Goal: Task Accomplishment & Management: Manage account settings

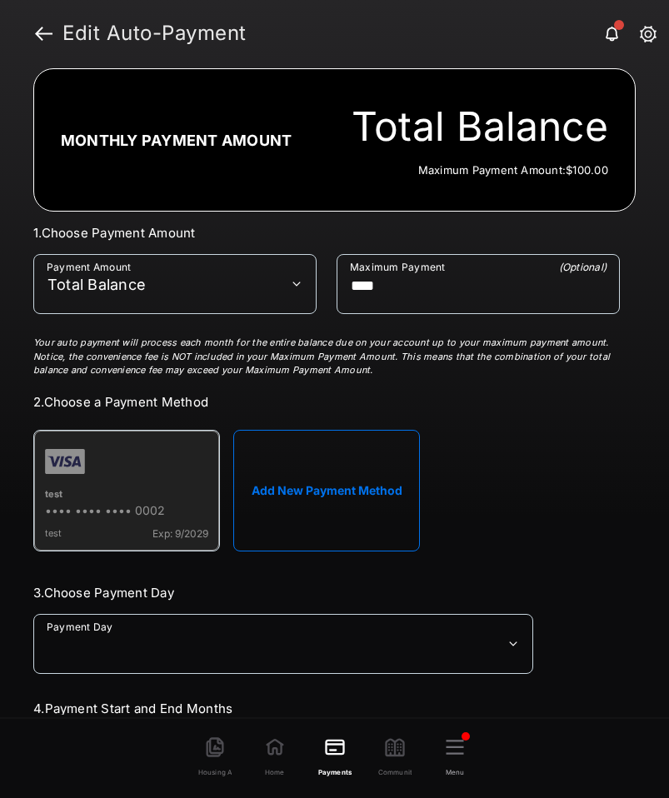
select select "**********"
select select "*"
click at [44, 34] on link at bounding box center [43, 33] width 17 height 40
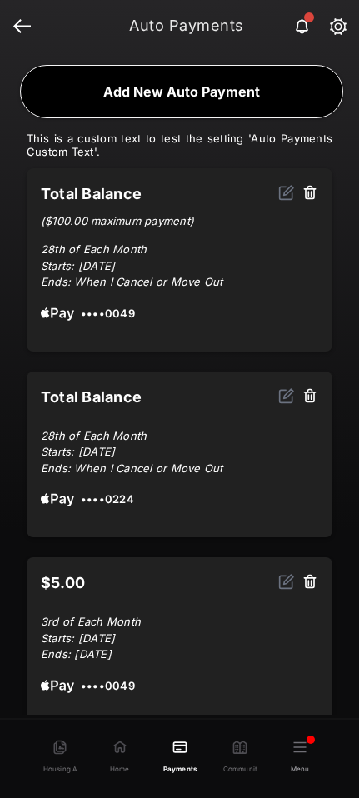
scroll to position [33, 0]
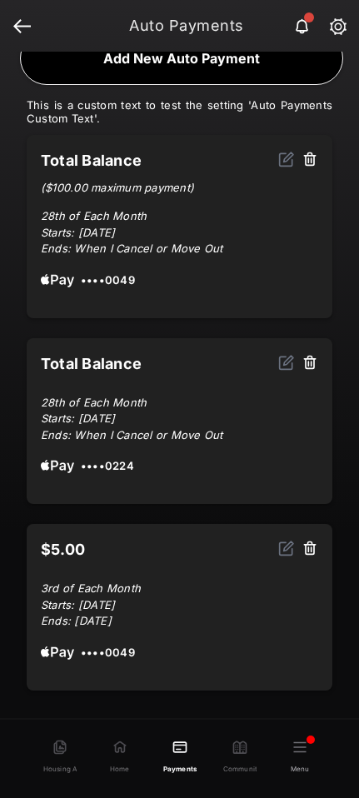
click at [17, 19] on h1 "Auto Payments" at bounding box center [181, 25] width 328 height 15
click at [114, 748] on div "Home" at bounding box center [120, 757] width 60 height 36
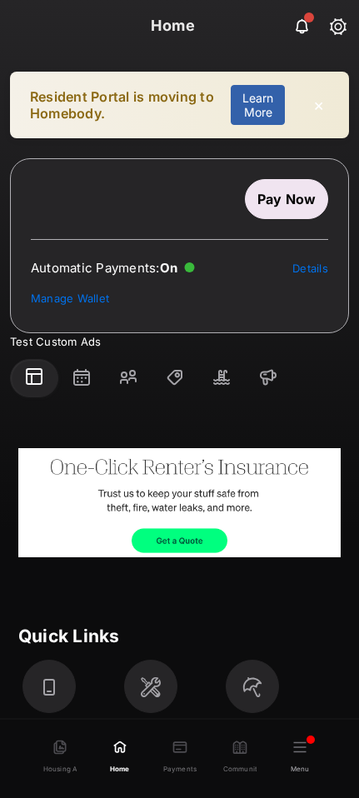
click at [302, 22] on link at bounding box center [301, 25] width 33 height 33
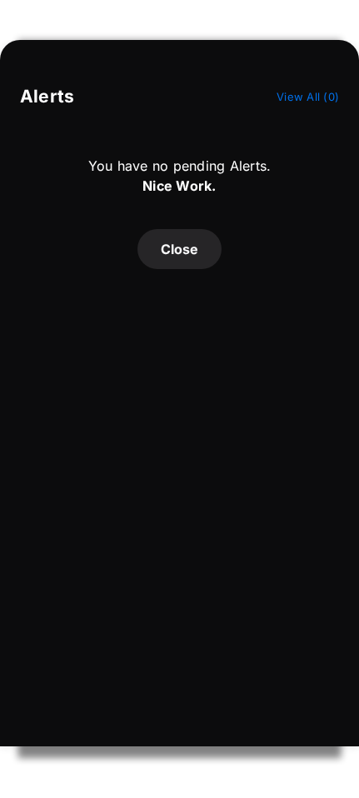
click at [192, 252] on button "Close" at bounding box center [179, 249] width 84 height 40
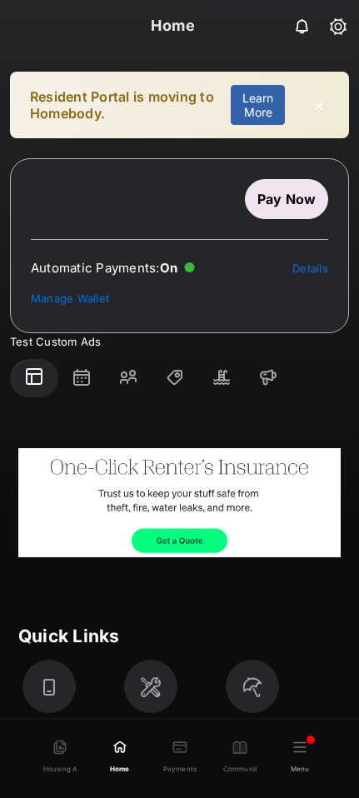
click at [295, 751] on div "Menu" at bounding box center [300, 756] width 60 height 35
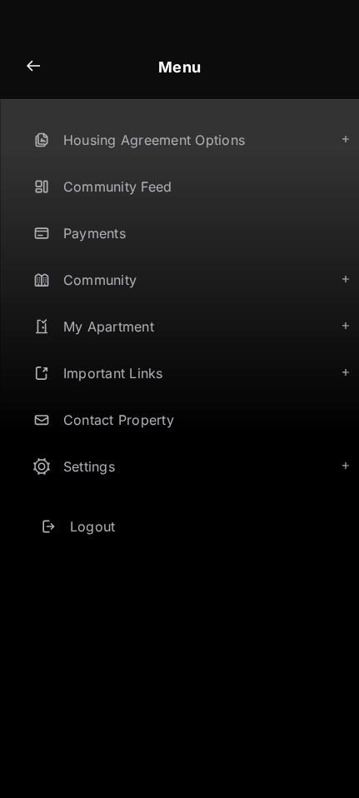
click at [97, 520] on link "Logout" at bounding box center [196, 526] width 326 height 40
